Goal: Navigation & Orientation: Find specific page/section

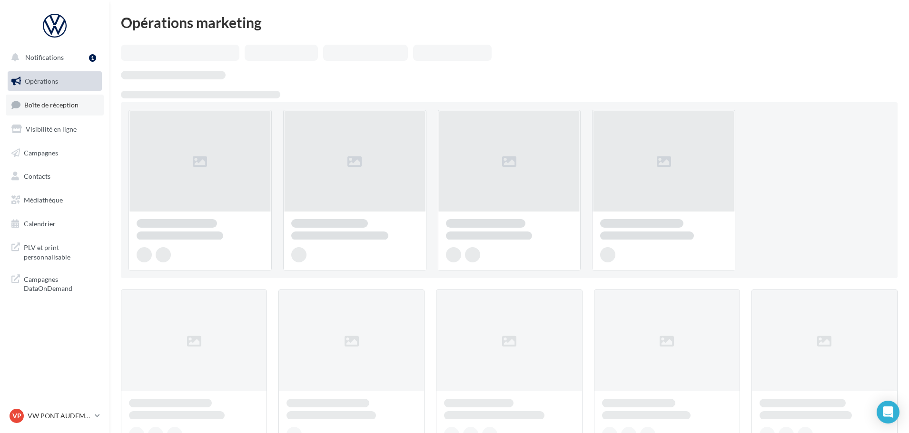
click at [53, 99] on link "Boîte de réception" at bounding box center [55, 105] width 98 height 20
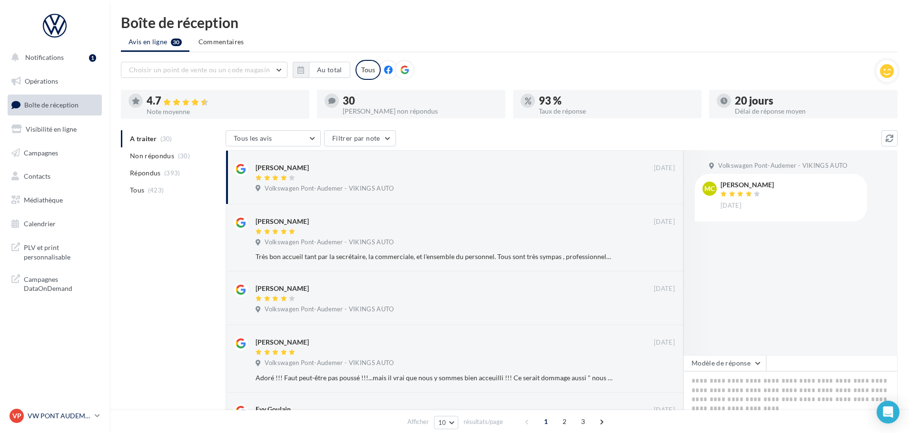
click at [64, 415] on p "VW PONT AUDEMER" at bounding box center [59, 417] width 63 height 10
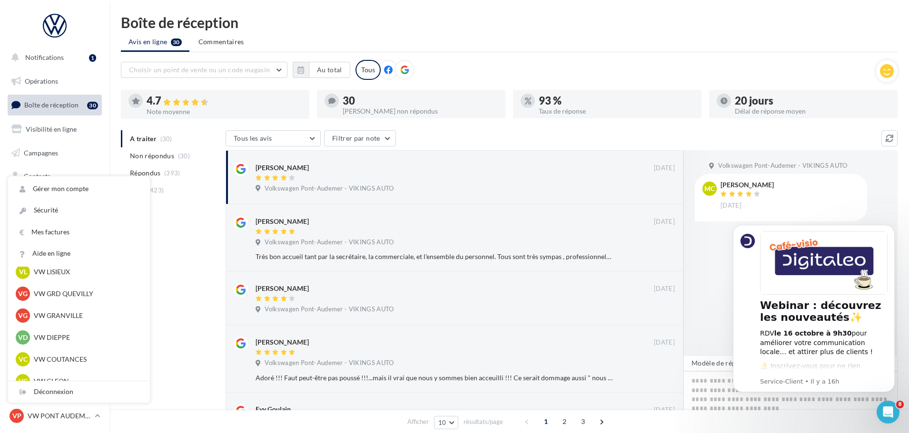
scroll to position [190, 0]
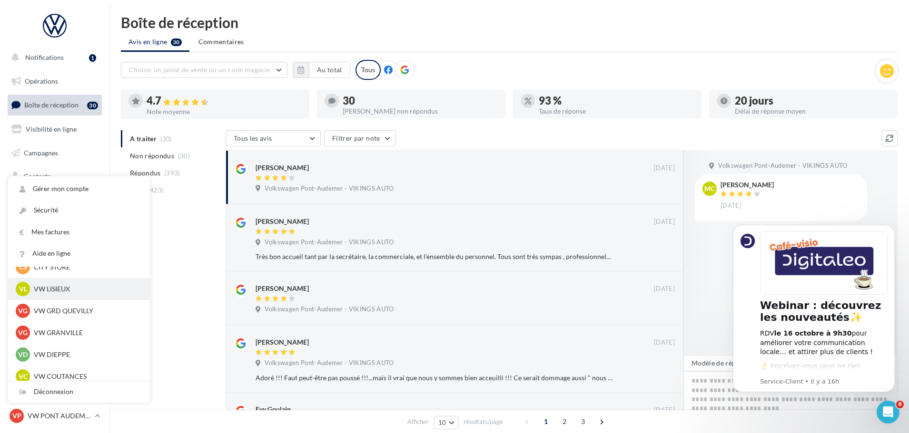
click at [50, 287] on p "VW LISIEUX" at bounding box center [86, 290] width 105 height 10
